Goal: Task Accomplishment & Management: Complete application form

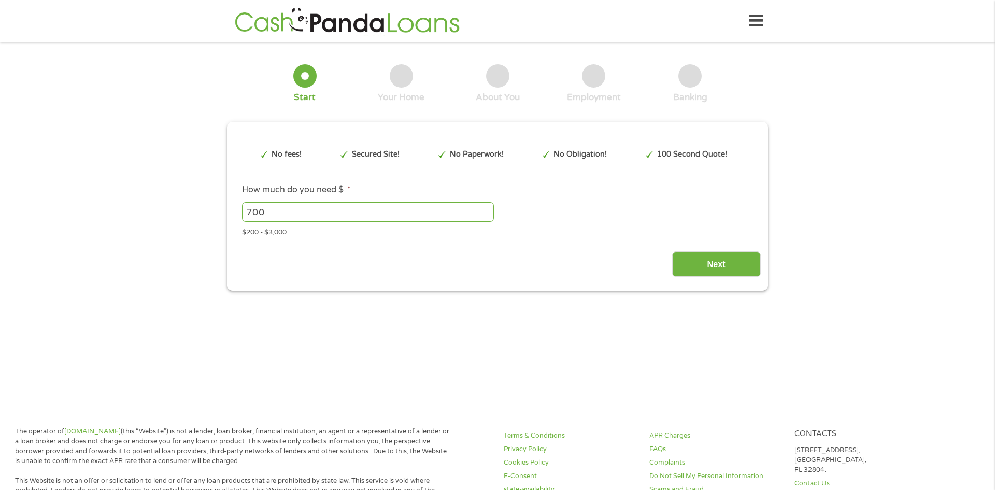
type input "CjwKCAjwisnGBhAXEiwA0zEORwvL2Ip0onp6DECv6Z0joqnb5gJZZDanL06JYaEiJ9CWmbMJAmXldRo…"
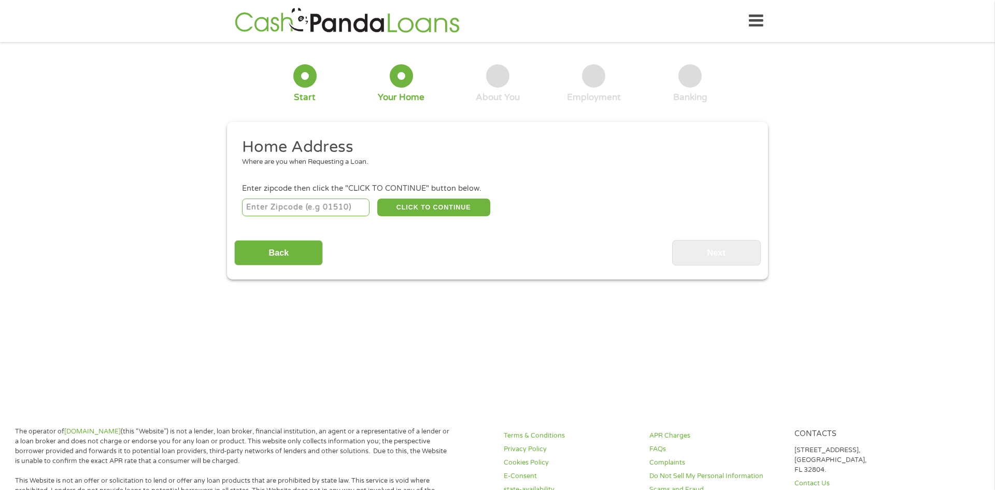
click at [336, 204] on input "number" at bounding box center [306, 208] width 128 height 18
click at [291, 206] on input "number" at bounding box center [306, 208] width 128 height 18
type input "80907"
click at [438, 213] on button "CLICK TO CONTINUE" at bounding box center [433, 208] width 113 height 18
type input "80907"
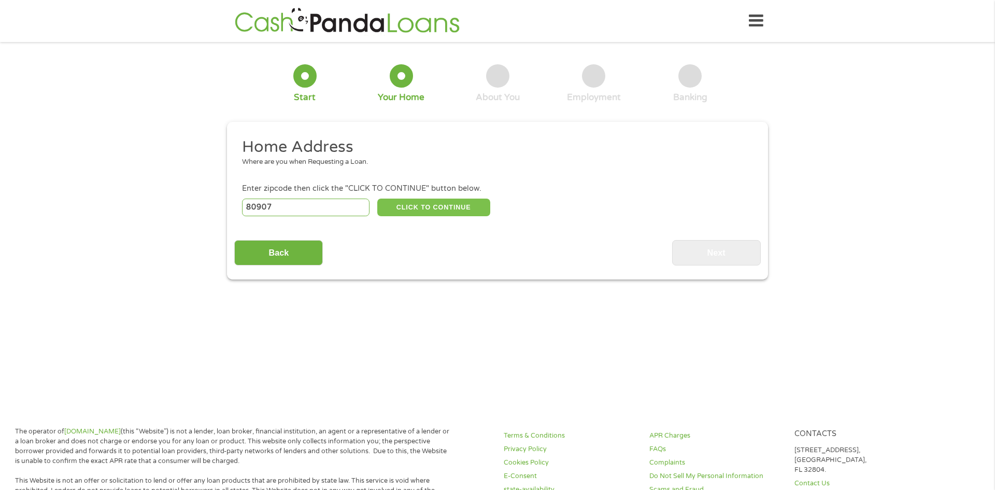
type input "Colorado Springs"
select select "[US_STATE]"
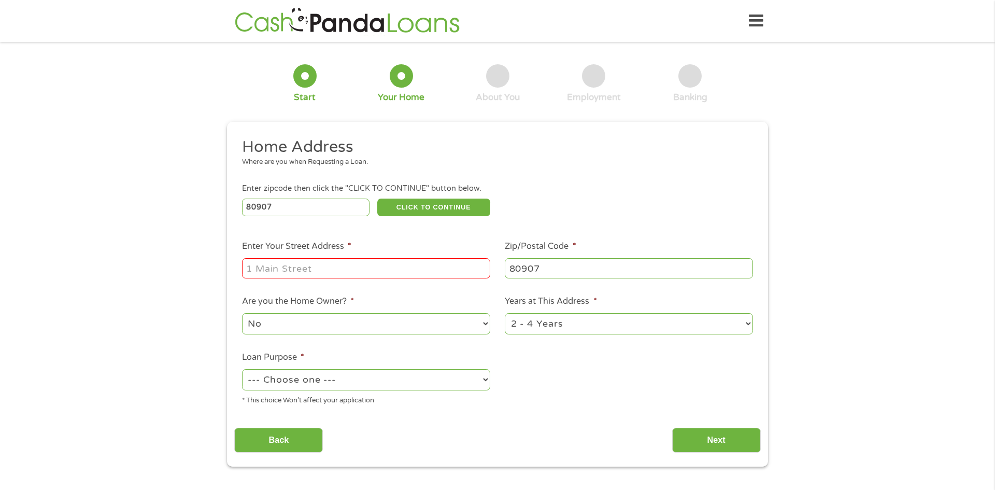
click at [321, 268] on input "Enter Your Street Address *" at bounding box center [366, 268] width 248 height 20
type input "906 Old Dutch Mill Road Colorado Springs CO"
click at [559, 331] on select "1 Year or less 1 - 2 Years 2 - 4 Years Over 4 Years" at bounding box center [629, 323] width 248 height 21
select select "24months"
click at [505, 314] on select "1 Year or less 1 - 2 Years 2 - 4 Years Over 4 Years" at bounding box center [629, 323] width 248 height 21
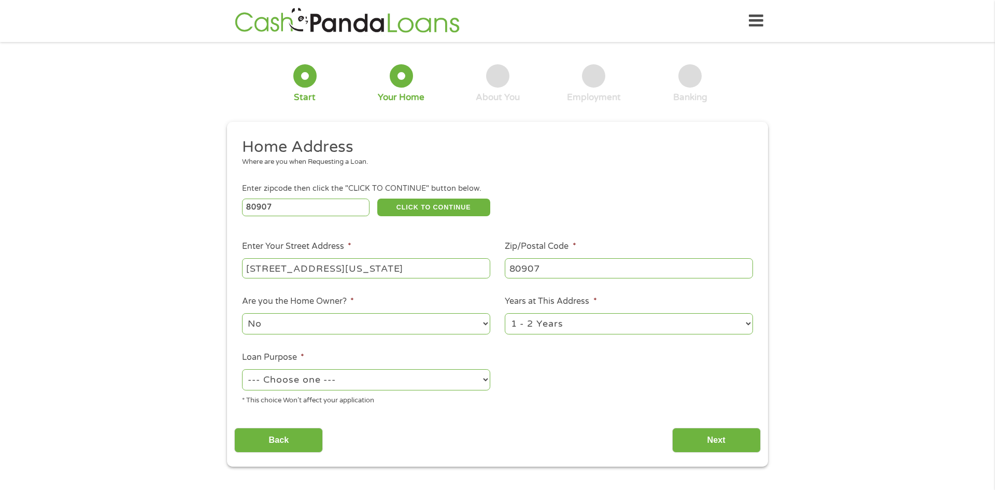
click at [329, 327] on select "No Yes" at bounding box center [366, 323] width 248 height 21
click at [242, 314] on select "No Yes" at bounding box center [366, 323] width 248 height 21
click at [307, 386] on select "--- Choose one --- Pay Bills Debt Consolidation Home Improvement Major Purchase…" at bounding box center [366, 379] width 248 height 21
select select "shorttermcash"
click at [242, 370] on select "--- Choose one --- Pay Bills Debt Consolidation Home Improvement Major Purchase…" at bounding box center [366, 379] width 248 height 21
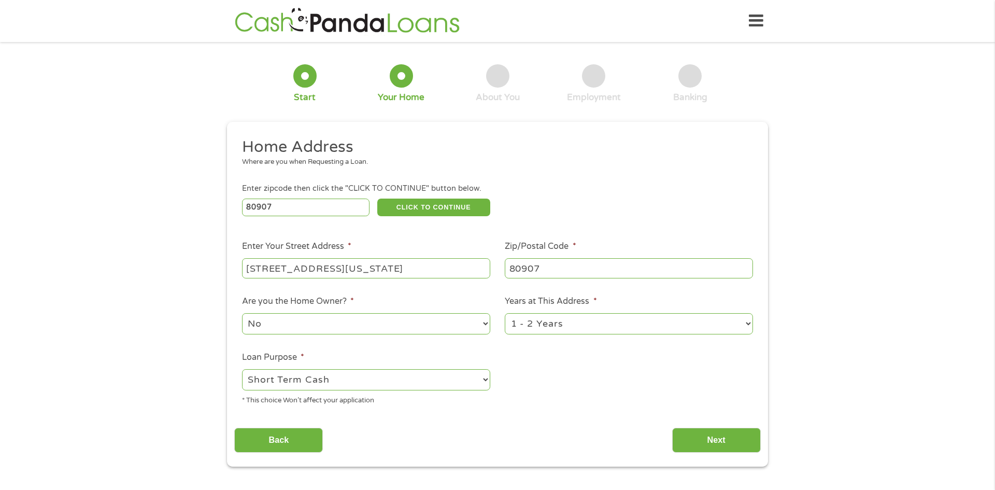
click at [315, 333] on select "No Yes" at bounding box center [366, 323] width 248 height 21
click at [545, 392] on ul "Home Address Where are you when Requesting a Loan. Enter zipcode then click the…" at bounding box center [497, 275] width 526 height 277
click at [697, 433] on input "Next" at bounding box center [716, 440] width 89 height 25
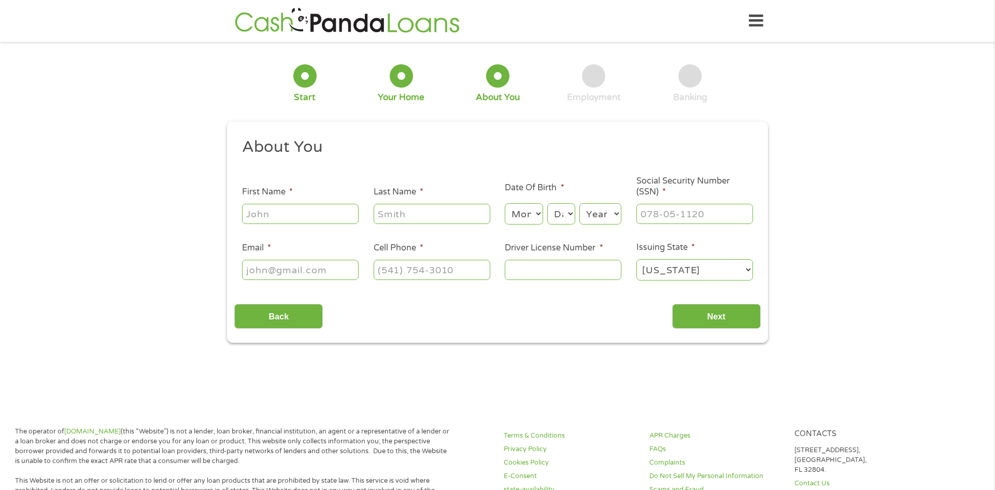
click at [284, 221] on input "First Name *" at bounding box center [300, 214] width 117 height 20
type input "Wayne"
click at [444, 209] on input "Last Name *" at bounding box center [432, 214] width 117 height 20
type input "Grant"
click at [540, 214] on select "Month 1 2 3 4 5 6 7 8 9 10 11 12" at bounding box center [524, 213] width 38 height 21
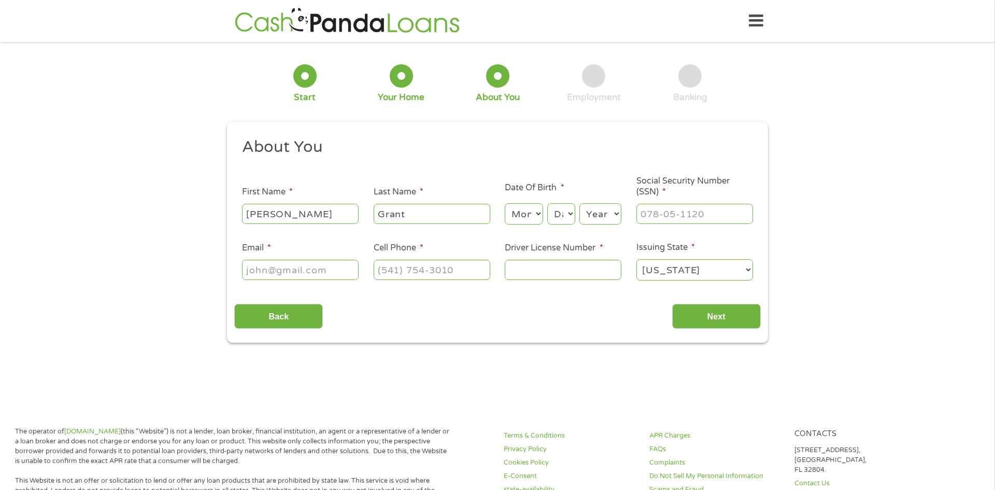
select select "6"
click at [505, 203] on select "Month 1 2 3 4 5 6 7 8 9 10 11 12" at bounding box center [524, 213] width 38 height 21
click at [571, 212] on select "Day 1 2 3 4 5 6 7 8 9 10 11 12 13 14 15 16 17 18 19 20 21 22 23 24 25 26 27 28 …" at bounding box center [561, 213] width 28 height 21
select select "21"
click at [547, 203] on select "Day 1 2 3 4 5 6 7 8 9 10 11 12 13 14 15 16 17 18 19 20 21 22 23 24 25 26 27 28 …" at bounding box center [561, 213] width 28 height 21
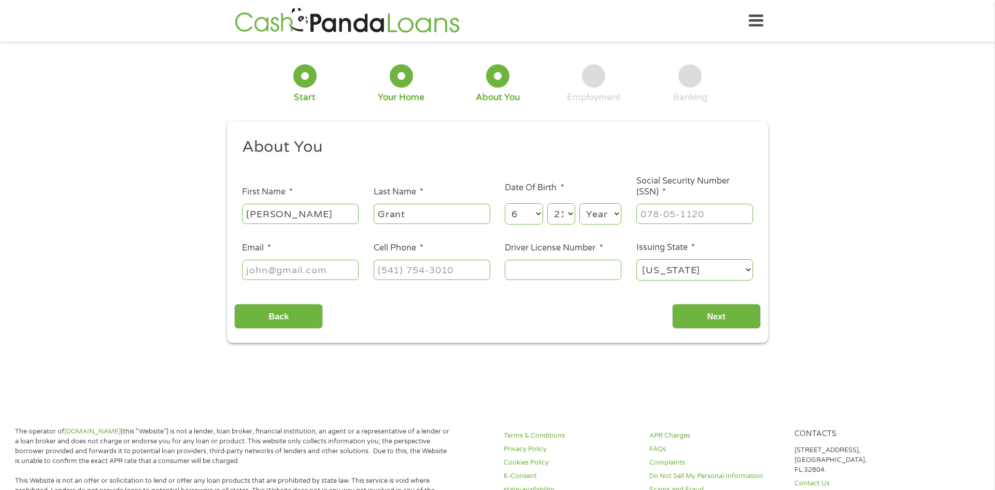
click at [617, 214] on select "Year 2007 2006 2005 2004 2003 2002 2001 2000 1999 1998 1997 1996 1995 1994 1993…" at bounding box center [600, 213] width 42 height 21
select select "1971"
click at [579, 203] on select "Year 2007 2006 2005 2004 2003 2002 2001 2000 1999 1998 1997 1996 1995 1994 1993…" at bounding box center [600, 213] width 42 height 21
click at [681, 215] on input "___-__-____" at bounding box center [694, 214] width 117 height 20
type input "251-59-4880"
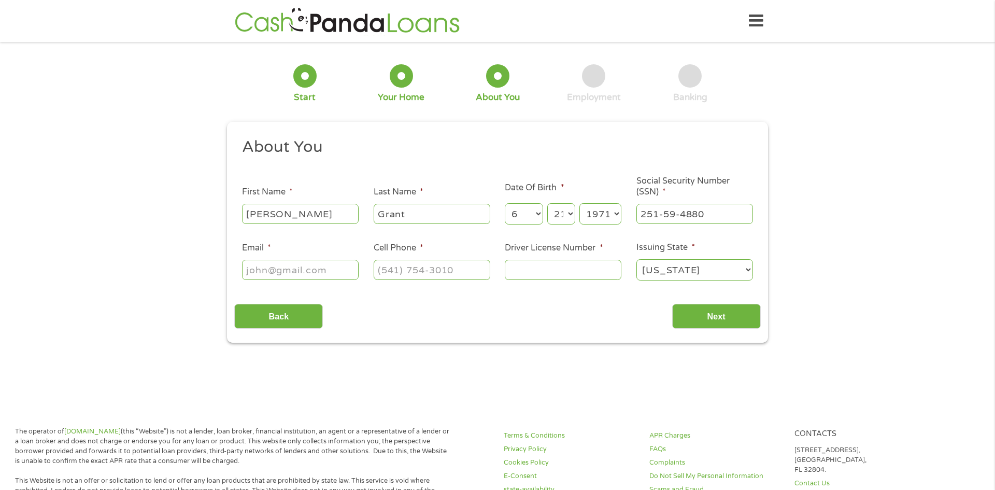
click at [323, 278] on input "Email *" at bounding box center [300, 270] width 117 height 20
type input "waynedgrant2014@gmail.com"
click at [418, 274] on input "(___) ___-____" at bounding box center [432, 270] width 117 height 20
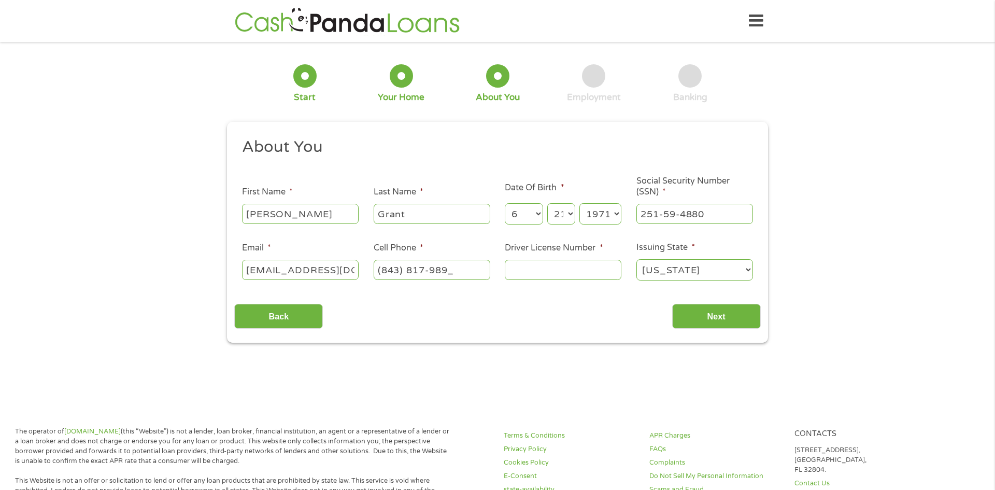
type input "(843) 817-9892"
click at [537, 273] on input "Driver License Number *" at bounding box center [563, 270] width 117 height 20
type input "092080125"
click at [716, 319] on input "Next" at bounding box center [716, 316] width 89 height 25
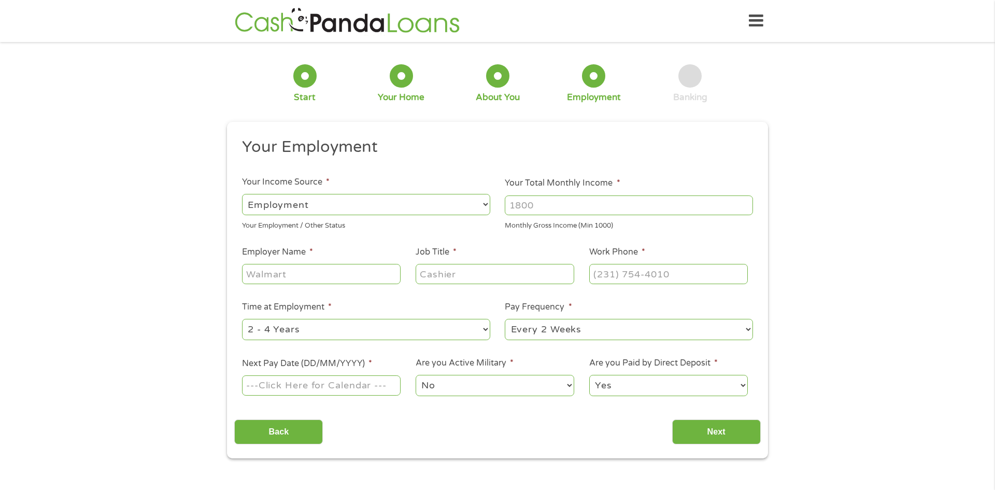
click at [625, 204] on input "Your Total Monthly Income *" at bounding box center [629, 205] width 248 height 20
type input "5083"
click at [298, 279] on input "Employer Name *" at bounding box center [321, 274] width 159 height 20
type input "Retired Military"
click at [438, 282] on input "Job Title *" at bounding box center [495, 274] width 159 height 20
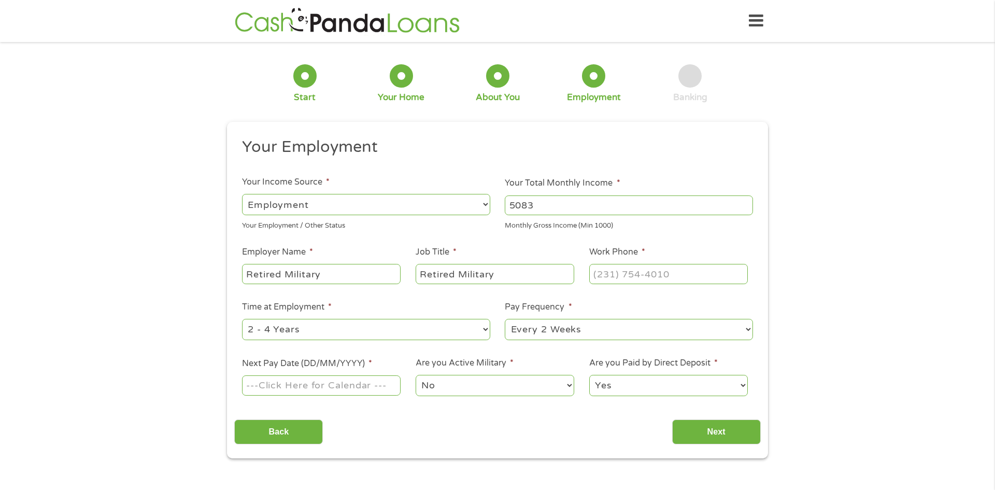
type input "Retired Military"
click at [671, 277] on input "(___) ___-____" at bounding box center [668, 274] width 159 height 20
type input "(317) 221-0551"
click at [353, 389] on input "Next Pay Date (DD/MM/YYYY) *" at bounding box center [321, 385] width 159 height 20
type input "30/09/2025"
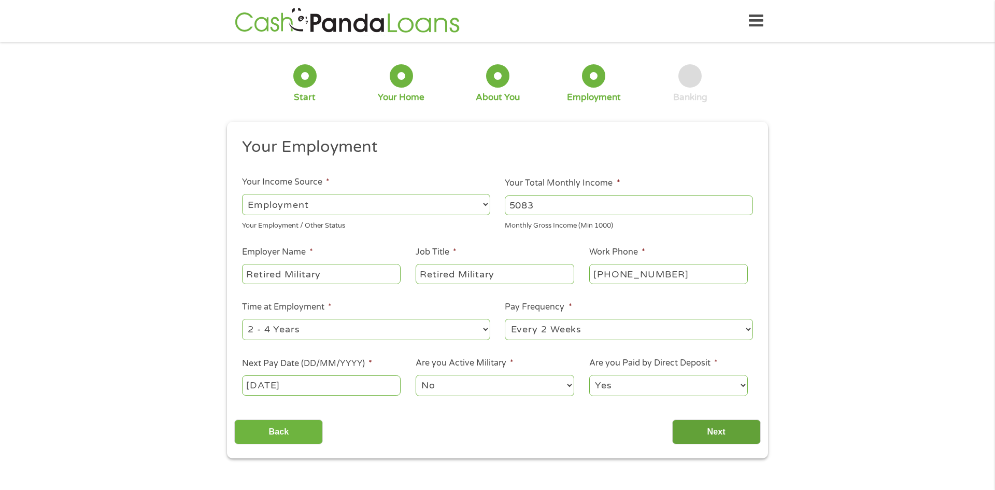
click at [740, 434] on input "Next" at bounding box center [716, 431] width 89 height 25
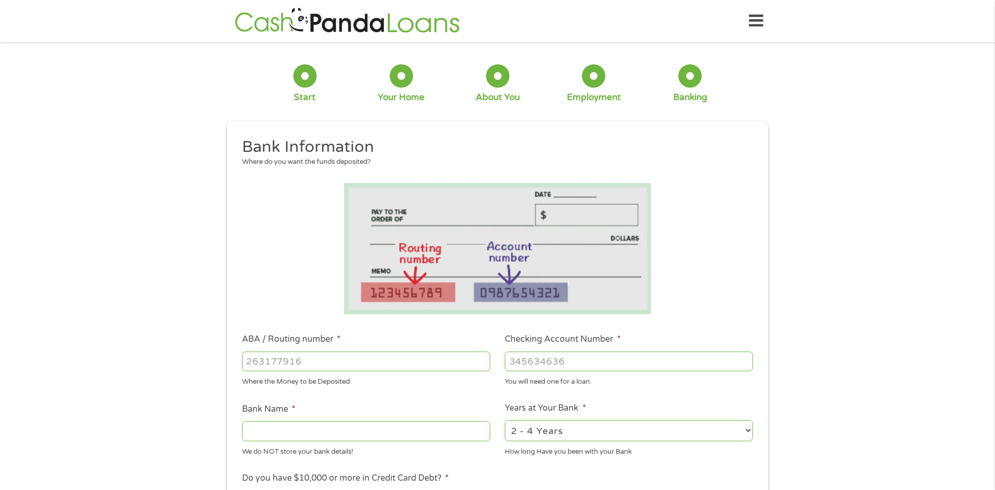
click at [310, 362] on input "ABA / Routing number *" at bounding box center [366, 361] width 248 height 20
type input "256078446"
type input "PENTAGON FEDERAL CREDIT UNION"
type input "256078446"
click at [559, 362] on input "Checking Account Number *" at bounding box center [629, 361] width 248 height 20
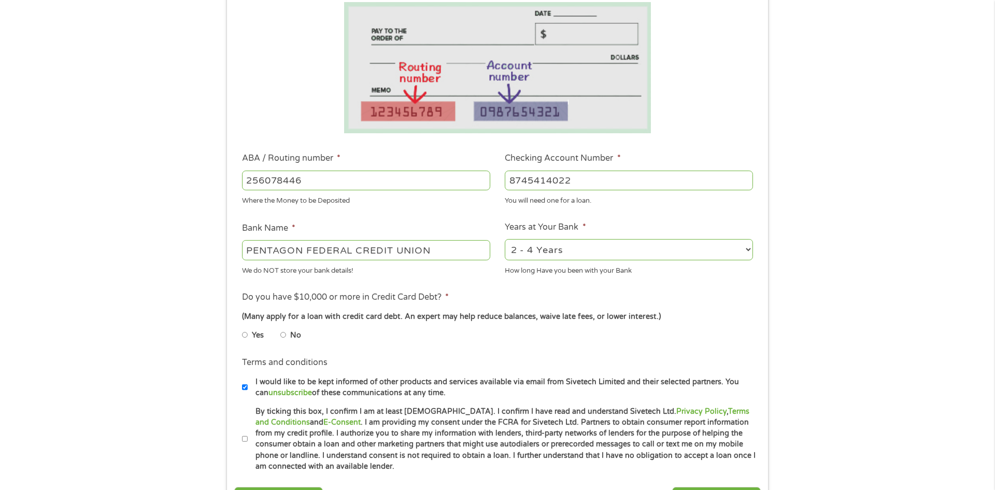
scroll to position [200, 0]
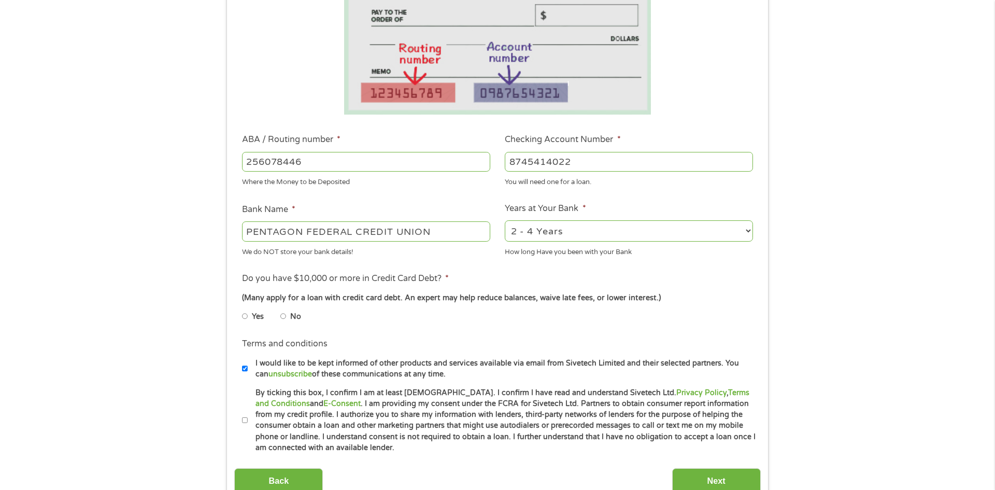
type input "8745414022"
click at [287, 317] on li "No" at bounding box center [298, 316] width 37 height 20
click at [281, 316] on input "No" at bounding box center [283, 316] width 6 height 17
radio input "true"
click at [243, 419] on input "By ticking this box, I confirm I am at least 18 years old. I confirm I have rea…" at bounding box center [245, 420] width 6 height 17
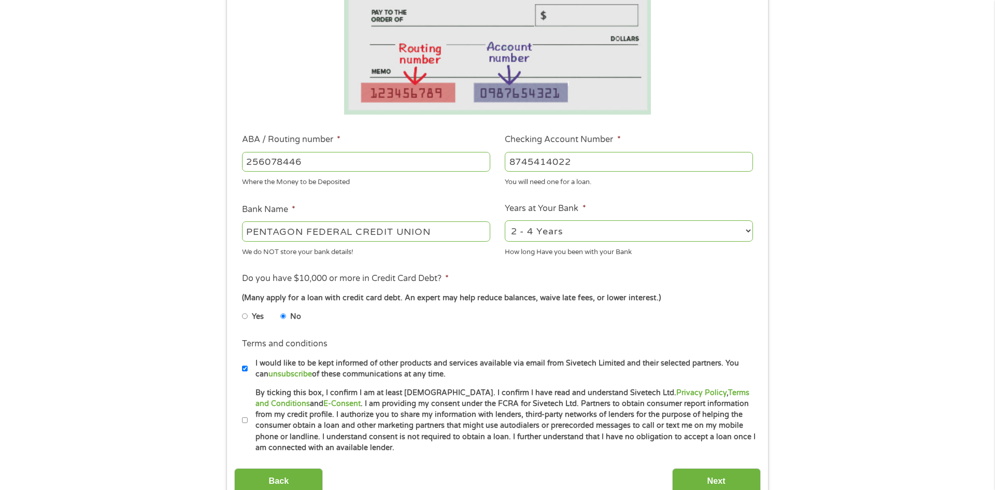
checkbox input "true"
click at [724, 477] on input "Next" at bounding box center [716, 480] width 89 height 25
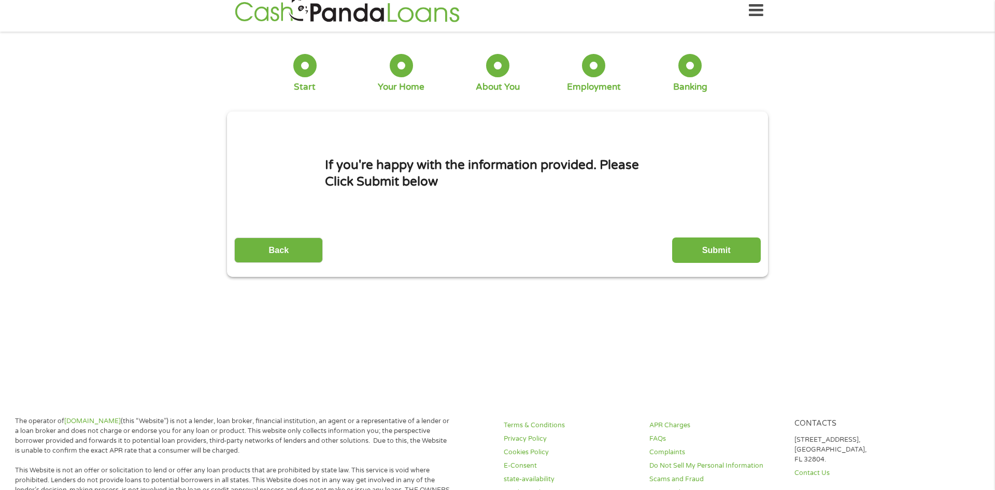
scroll to position [0, 0]
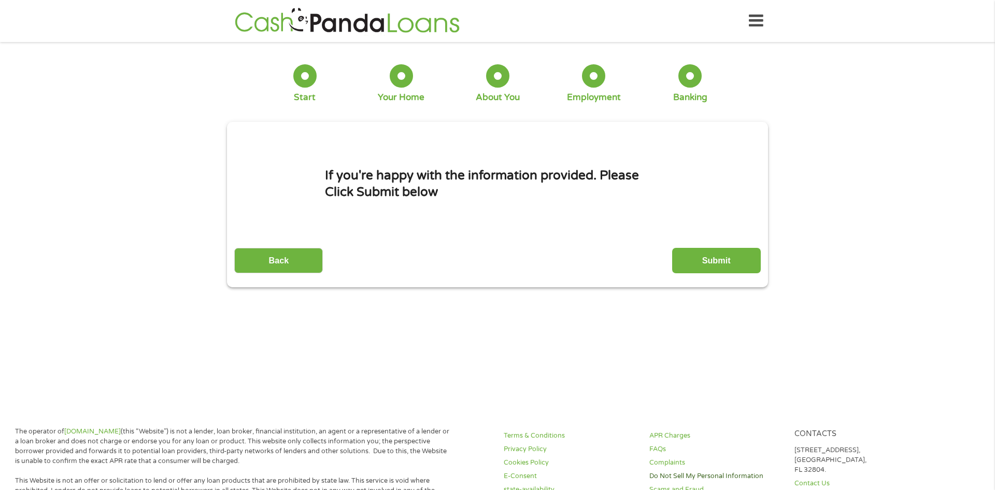
click at [724, 477] on link "Do Not Sell My Personal Information" at bounding box center [715, 476] width 133 height 10
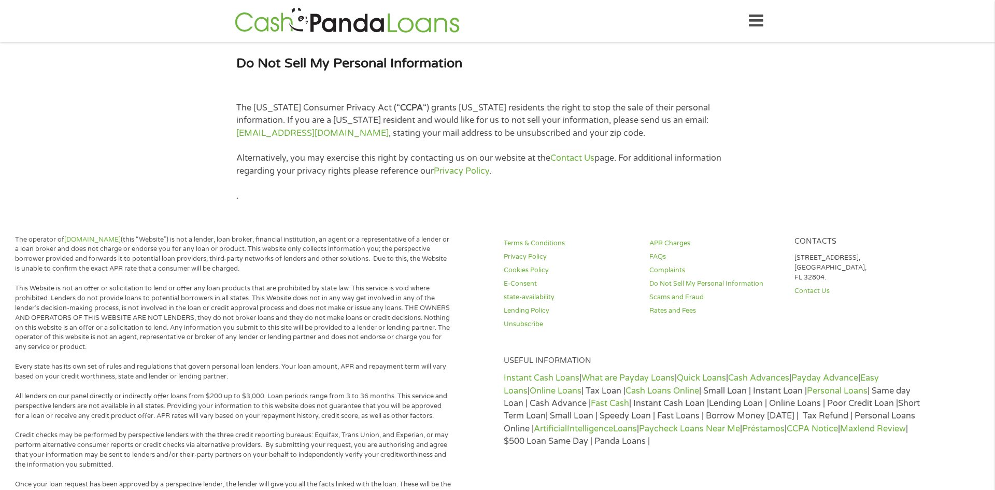
click at [725, 157] on p "Alternatively, you may exercise this right by contacting us on our website at t…" at bounding box center [497, 164] width 522 height 25
click at [278, 129] on link "unsubscribe@cashpandaloans.com" at bounding box center [312, 133] width 152 height 10
click at [760, 22] on icon at bounding box center [756, 20] width 15 height 25
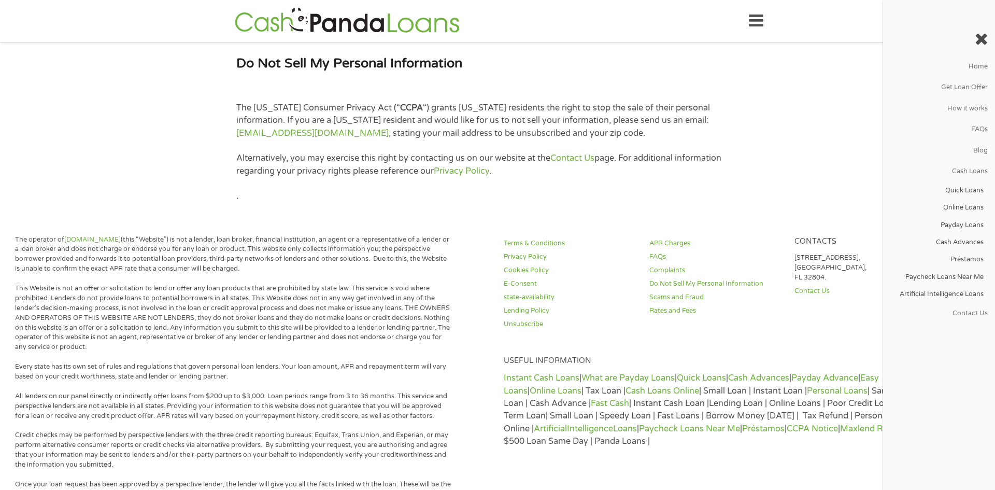
click at [756, 23] on icon at bounding box center [756, 20] width 15 height 25
click at [963, 224] on link "Payday Loans" at bounding box center [936, 225] width 107 height 17
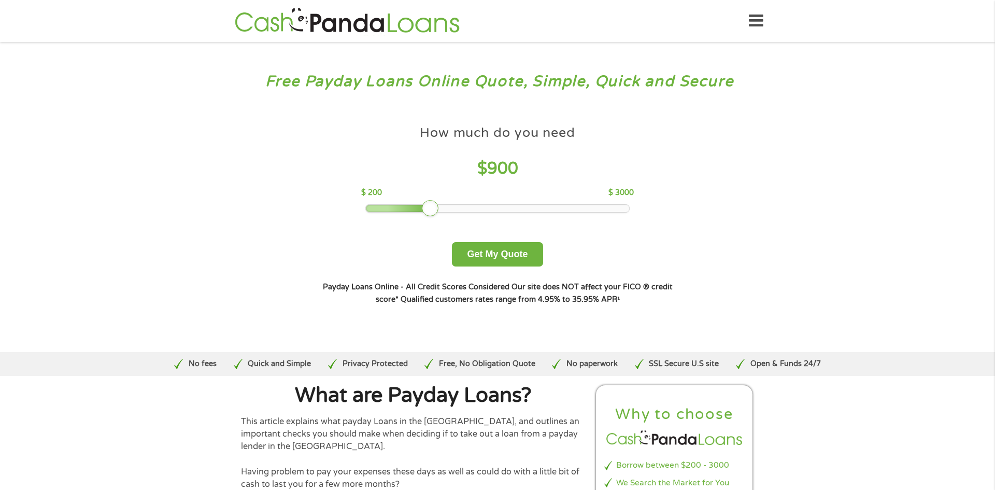
click at [430, 206] on div at bounding box center [498, 208] width 264 height 7
click at [417, 210] on div at bounding box center [498, 208] width 264 height 7
click at [515, 256] on button "Get My Quote" at bounding box center [497, 254] width 91 height 24
